Goal: Obtain resource: Obtain resource

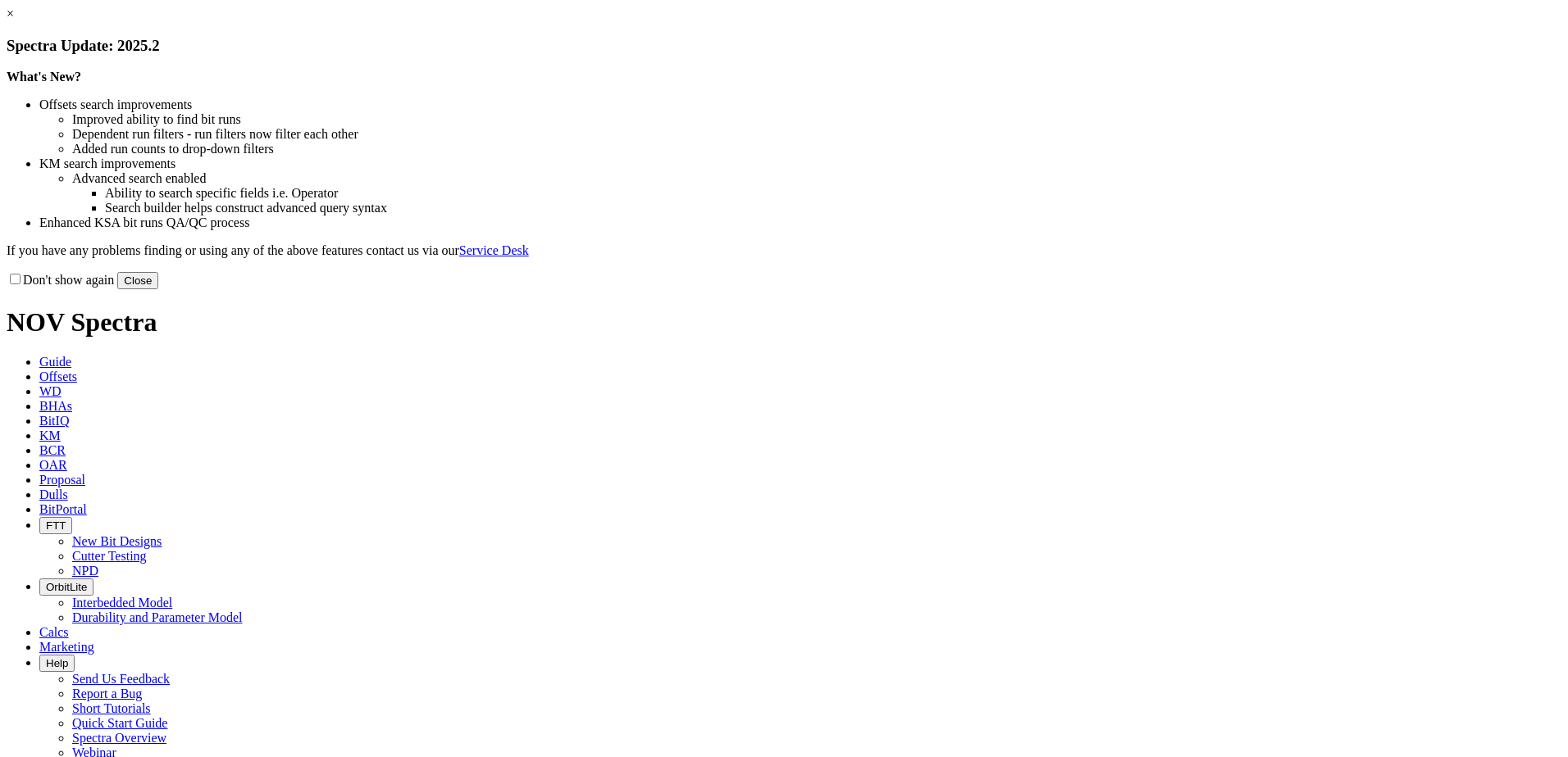
click at [159, 290] on button "Close" at bounding box center [137, 281] width 41 height 17
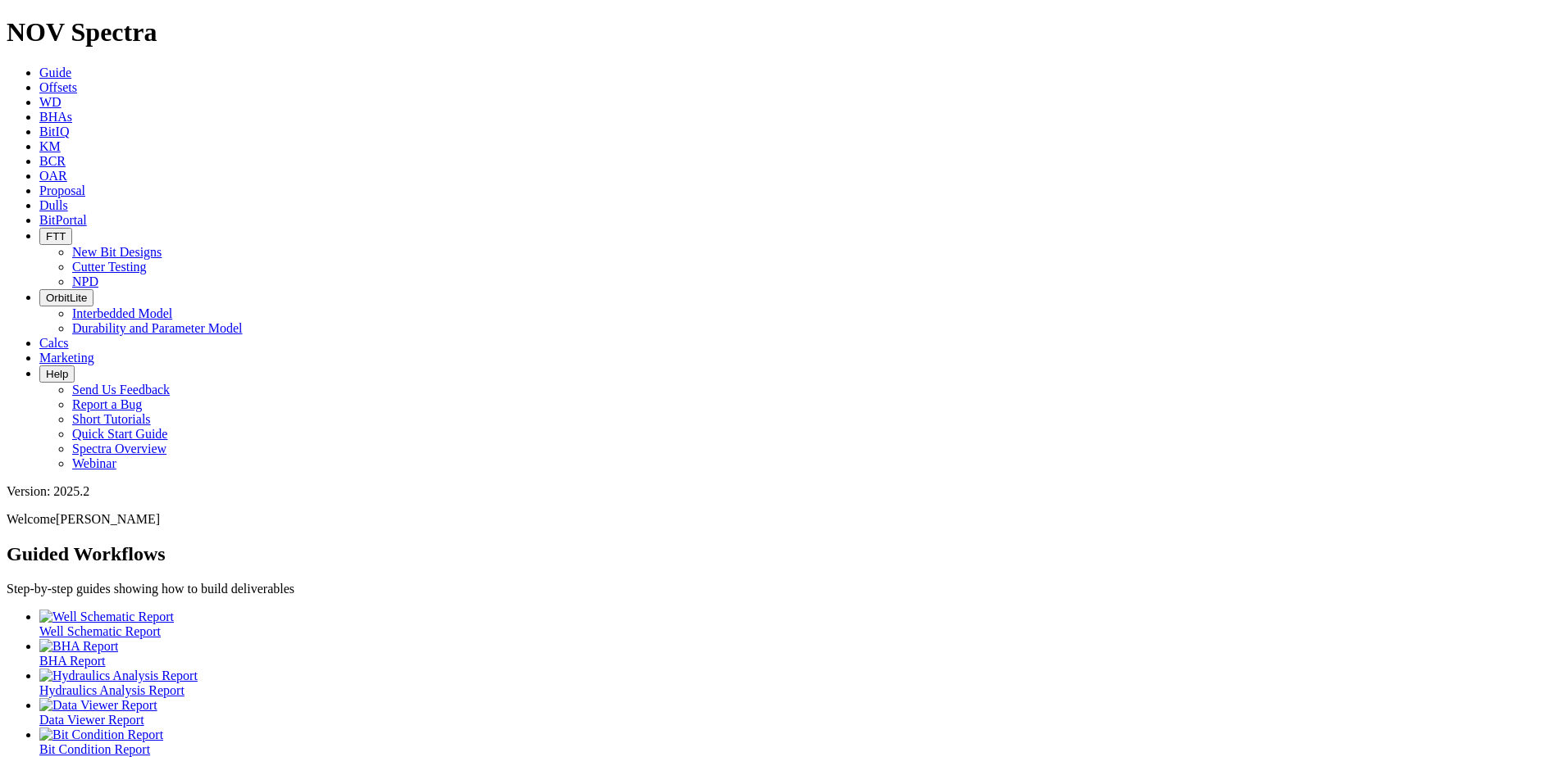
click at [77, 81] on span "Offsets" at bounding box center [57, 87] width 37 height 14
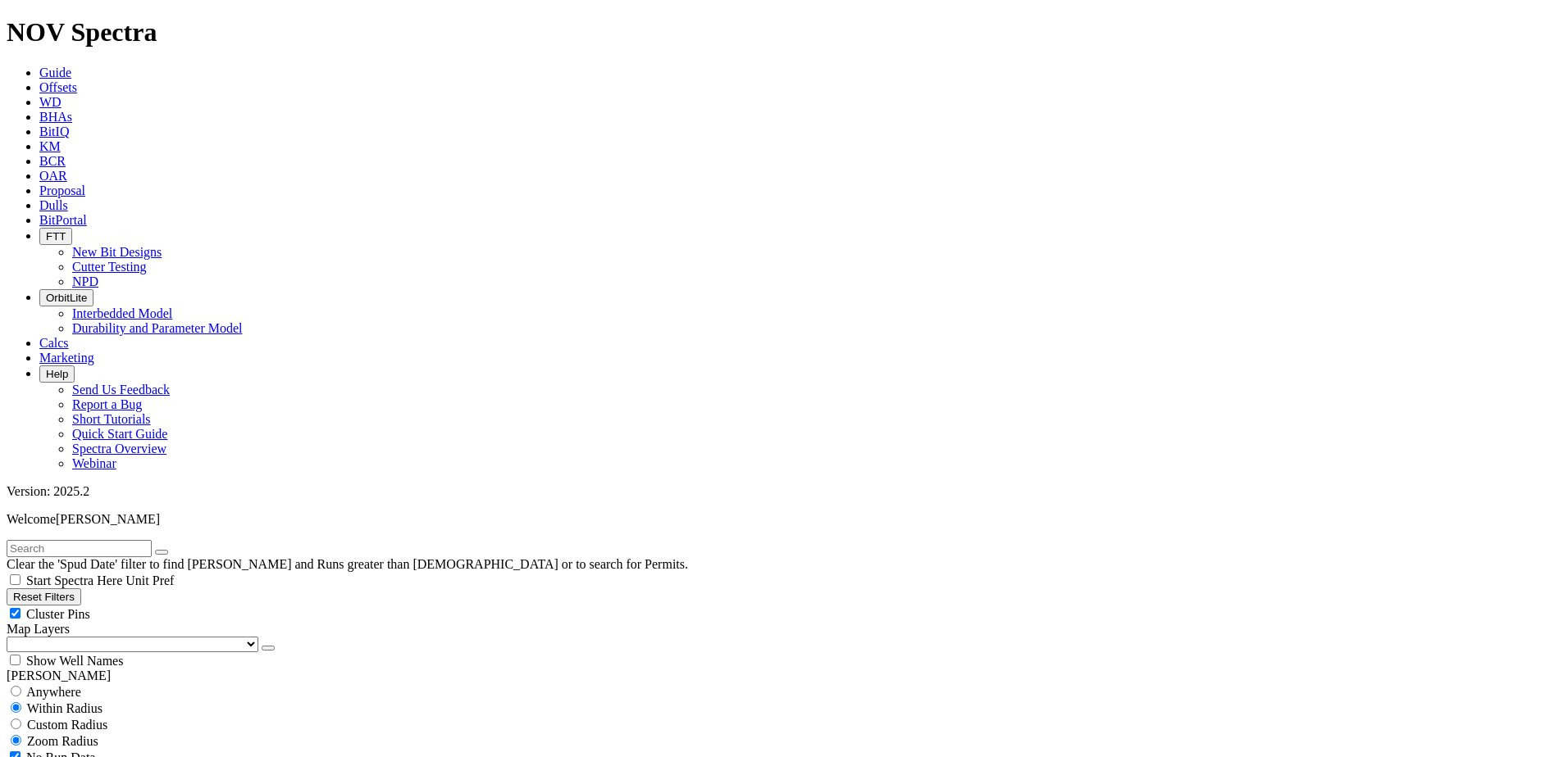
scroll to position [738, 0]
select select "8.75"
checkbox input "false"
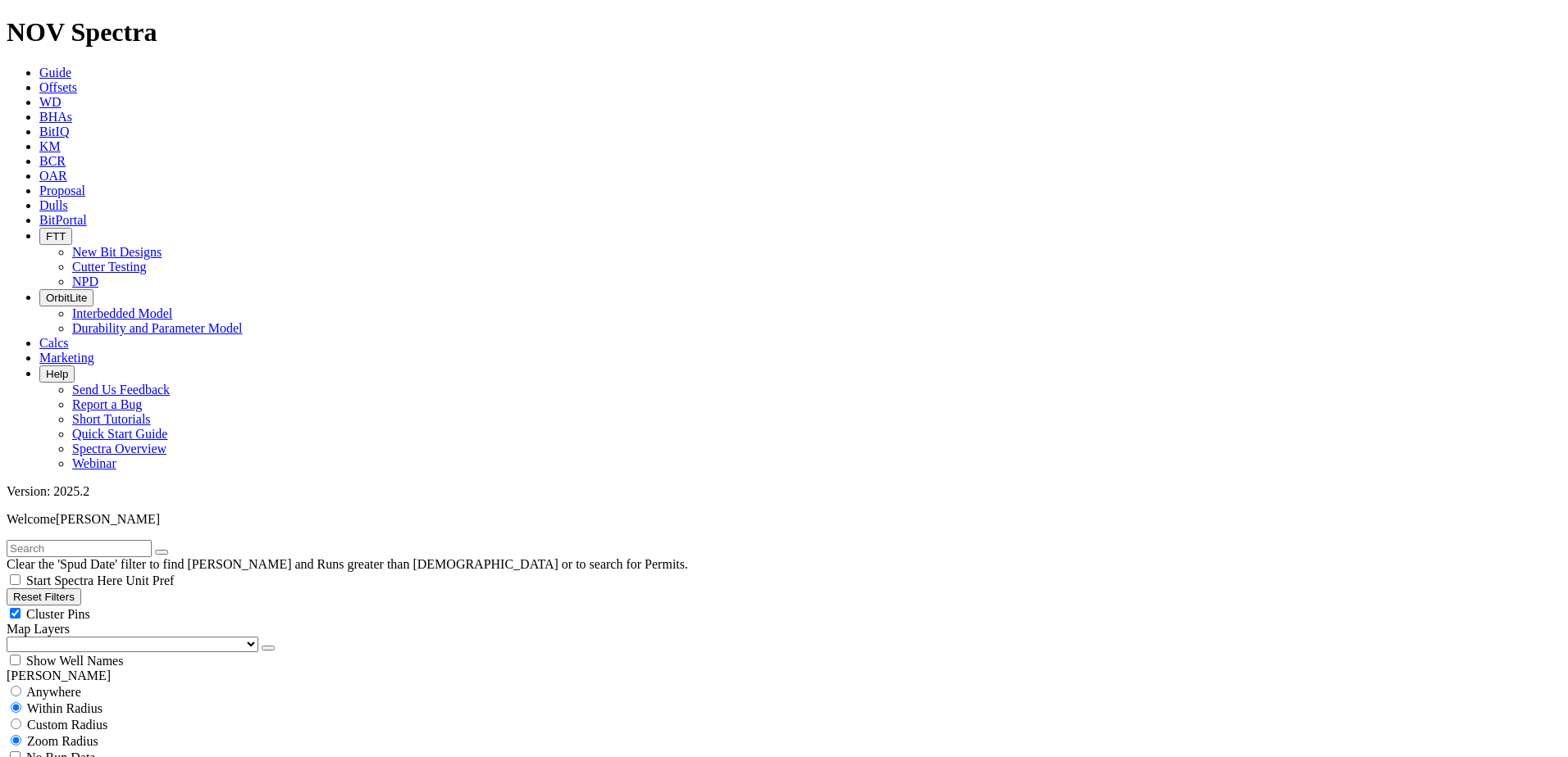
select select "? number:8.75 ?"
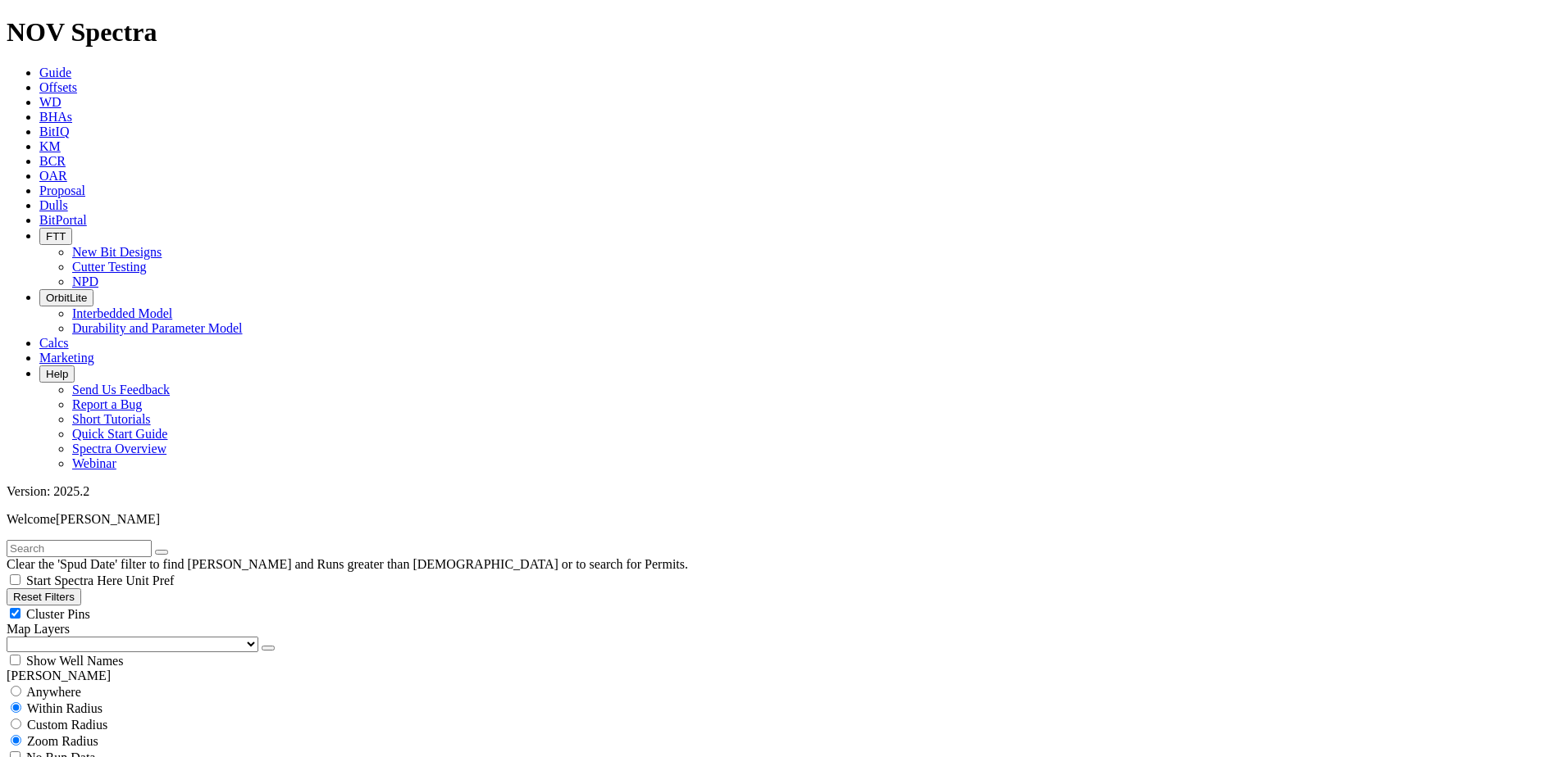
type input "[DATE]"
